Goal: Find specific page/section

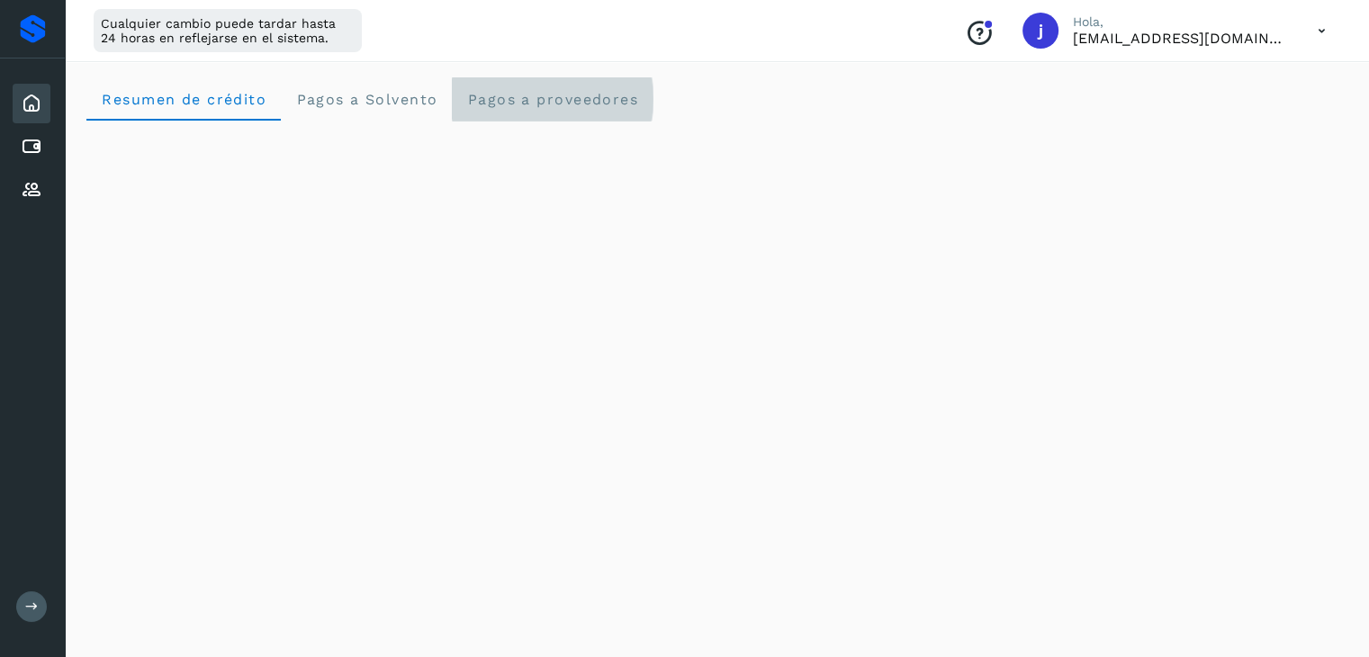
click at [537, 94] on span "Pagos a proveedores" at bounding box center [552, 99] width 172 height 17
click at [541, 113] on proveedores "Pagos a proveedores" at bounding box center [552, 98] width 201 height 43
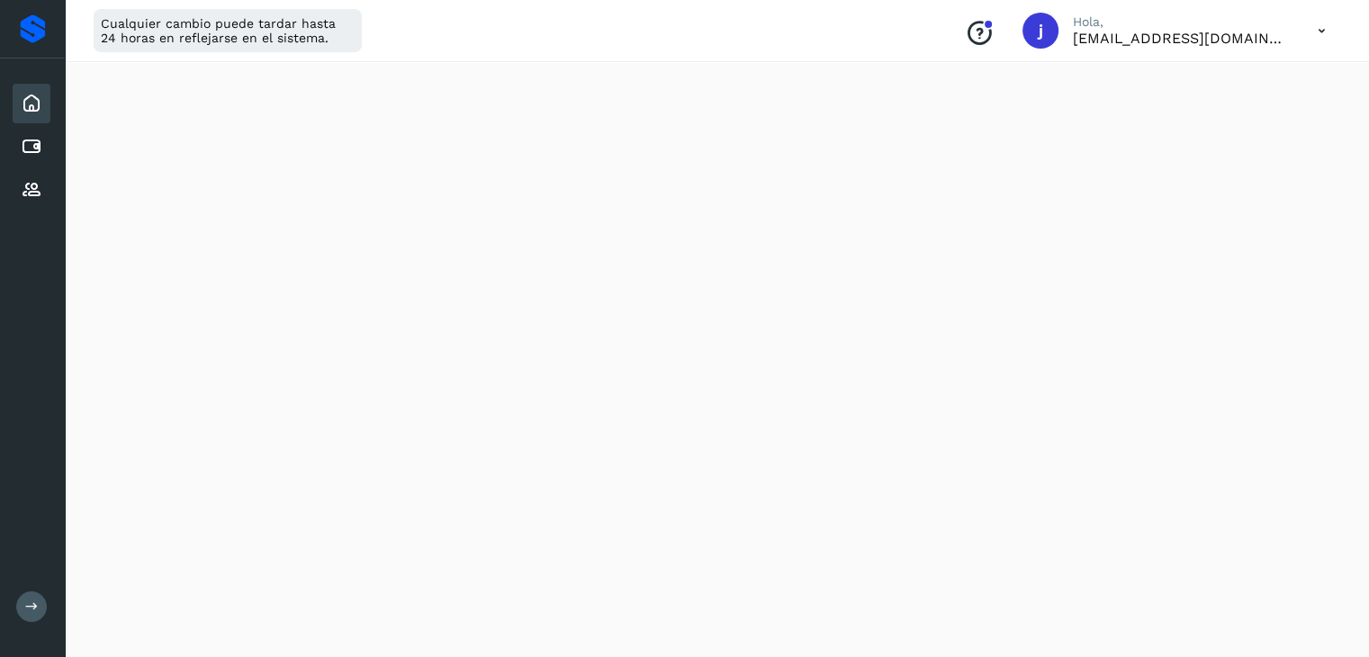
scroll to position [1170, 0]
